Goal: Transaction & Acquisition: Purchase product/service

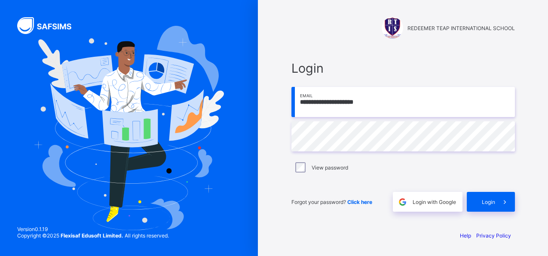
type input "**********"
click at [494, 204] on span "Login" at bounding box center [488, 202] width 13 height 6
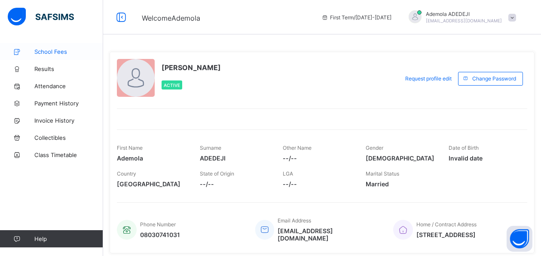
click at [56, 54] on span "School Fees" at bounding box center [68, 51] width 69 height 7
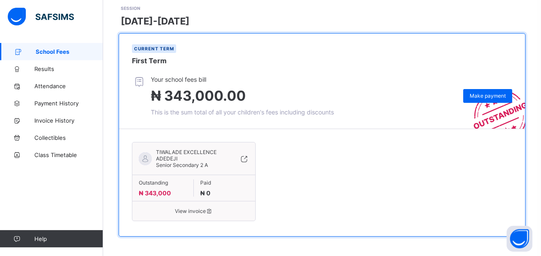
scroll to position [125, 0]
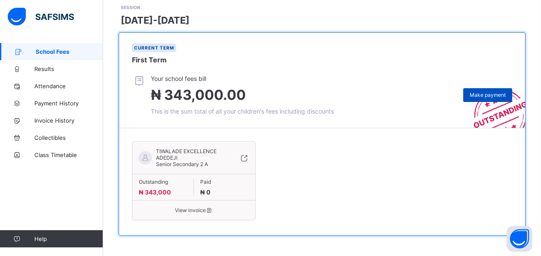
click at [485, 97] on span "Make payment" at bounding box center [488, 95] width 36 height 6
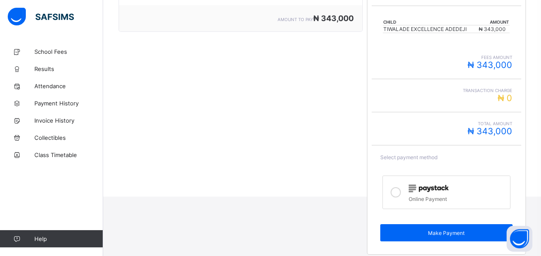
scroll to position [183, 0]
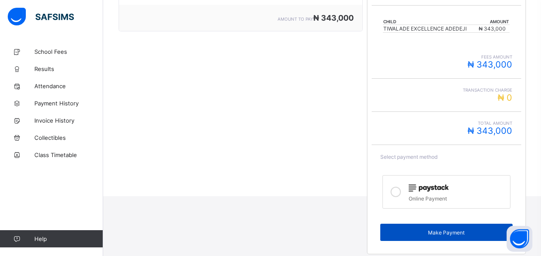
click at [435, 232] on span "Make Payment" at bounding box center [446, 232] width 119 height 6
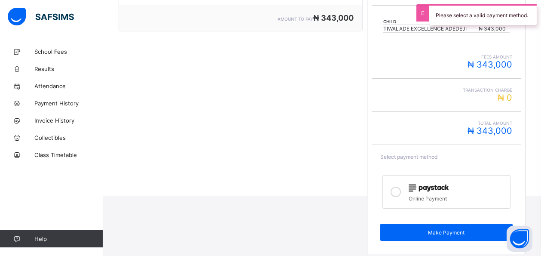
click at [398, 190] on icon at bounding box center [396, 192] width 10 height 10
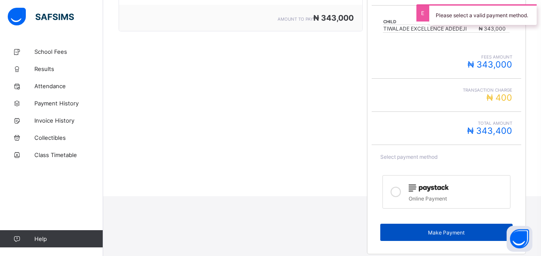
click at [424, 229] on span "Make Payment" at bounding box center [446, 232] width 119 height 6
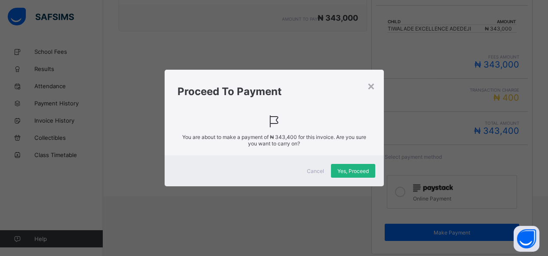
click at [357, 174] on div "Yes, Proceed" at bounding box center [353, 171] width 44 height 14
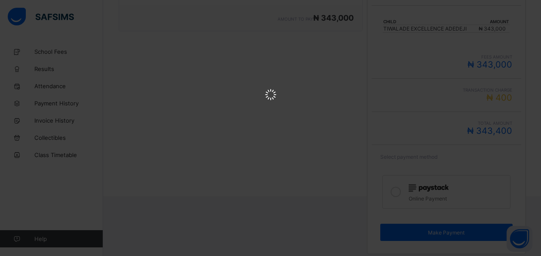
scroll to position [0, 0]
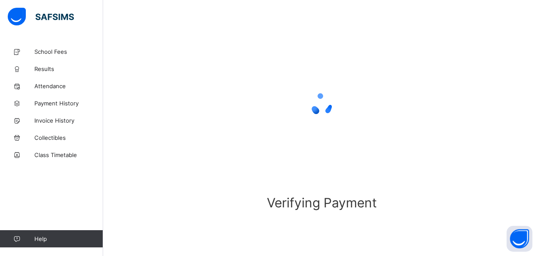
scroll to position [67, 0]
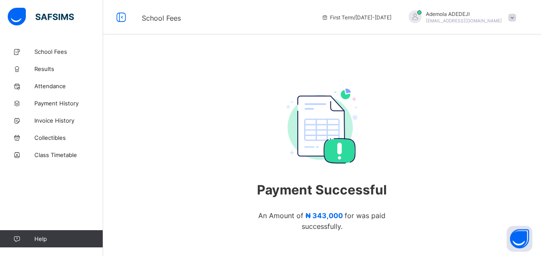
scroll to position [23, 0]
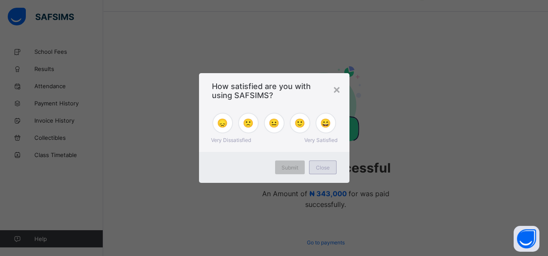
click at [322, 166] on span "Close" at bounding box center [323, 167] width 14 height 6
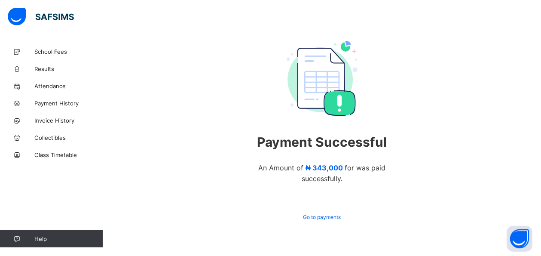
scroll to position [62, 0]
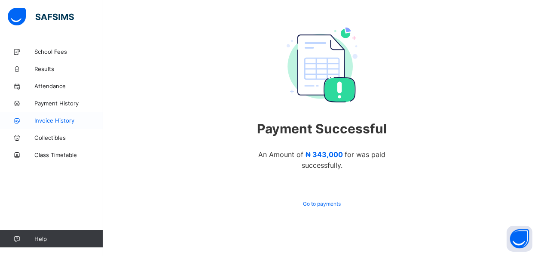
click at [63, 122] on span "Invoice History" at bounding box center [68, 120] width 69 height 7
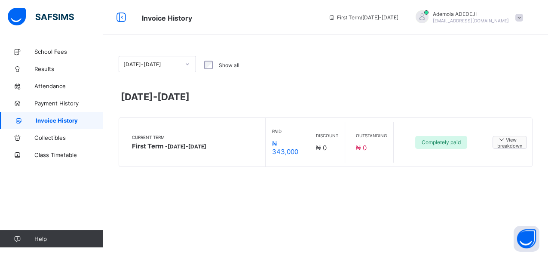
click at [509, 141] on span "View breakdown" at bounding box center [509, 141] width 25 height 13
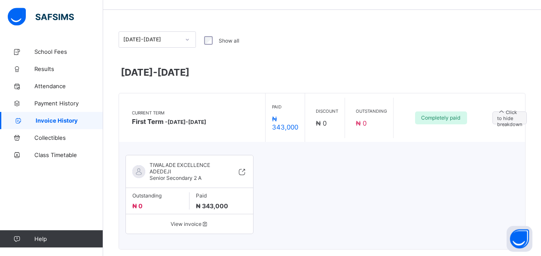
scroll to position [38, 0]
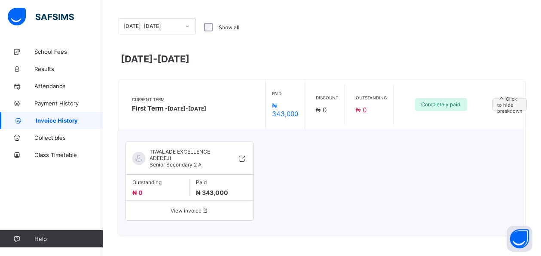
click at [184, 209] on span "View invoice" at bounding box center [189, 210] width 114 height 6
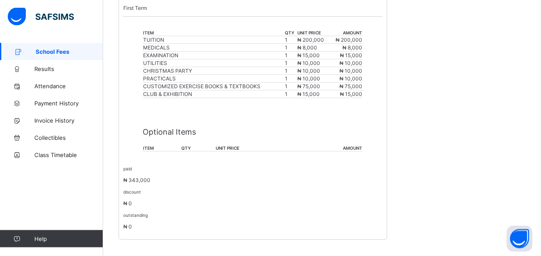
scroll to position [235, 0]
click at [342, 232] on div "School Fees / TIWALADE EXCELLENCE ADEDEJI Invoice For TIWALADE EXCELLENCE ADEDE…" at bounding box center [322, 36] width 438 height 457
